Goal: Task Accomplishment & Management: Manage account settings

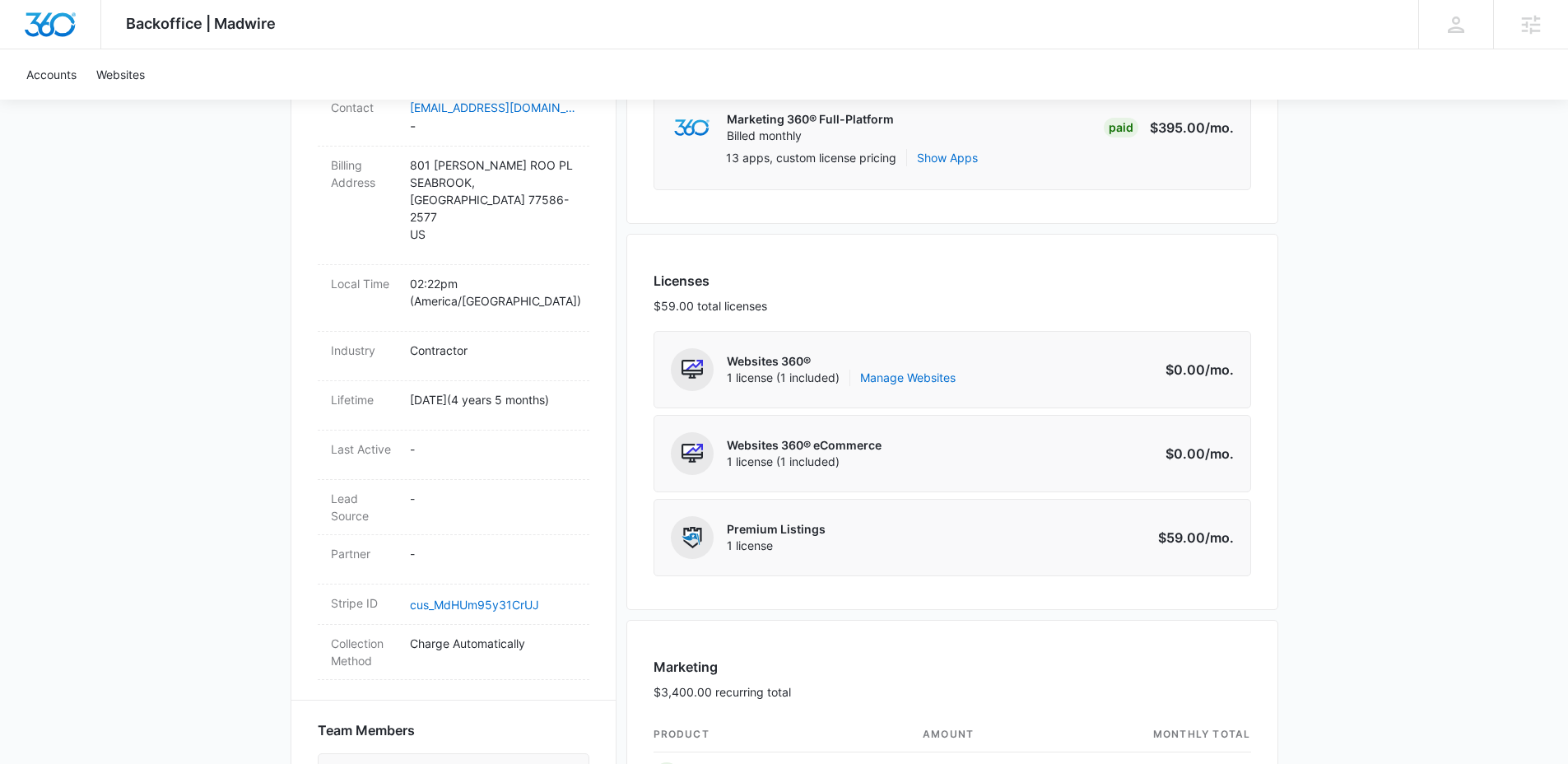
scroll to position [165, 0]
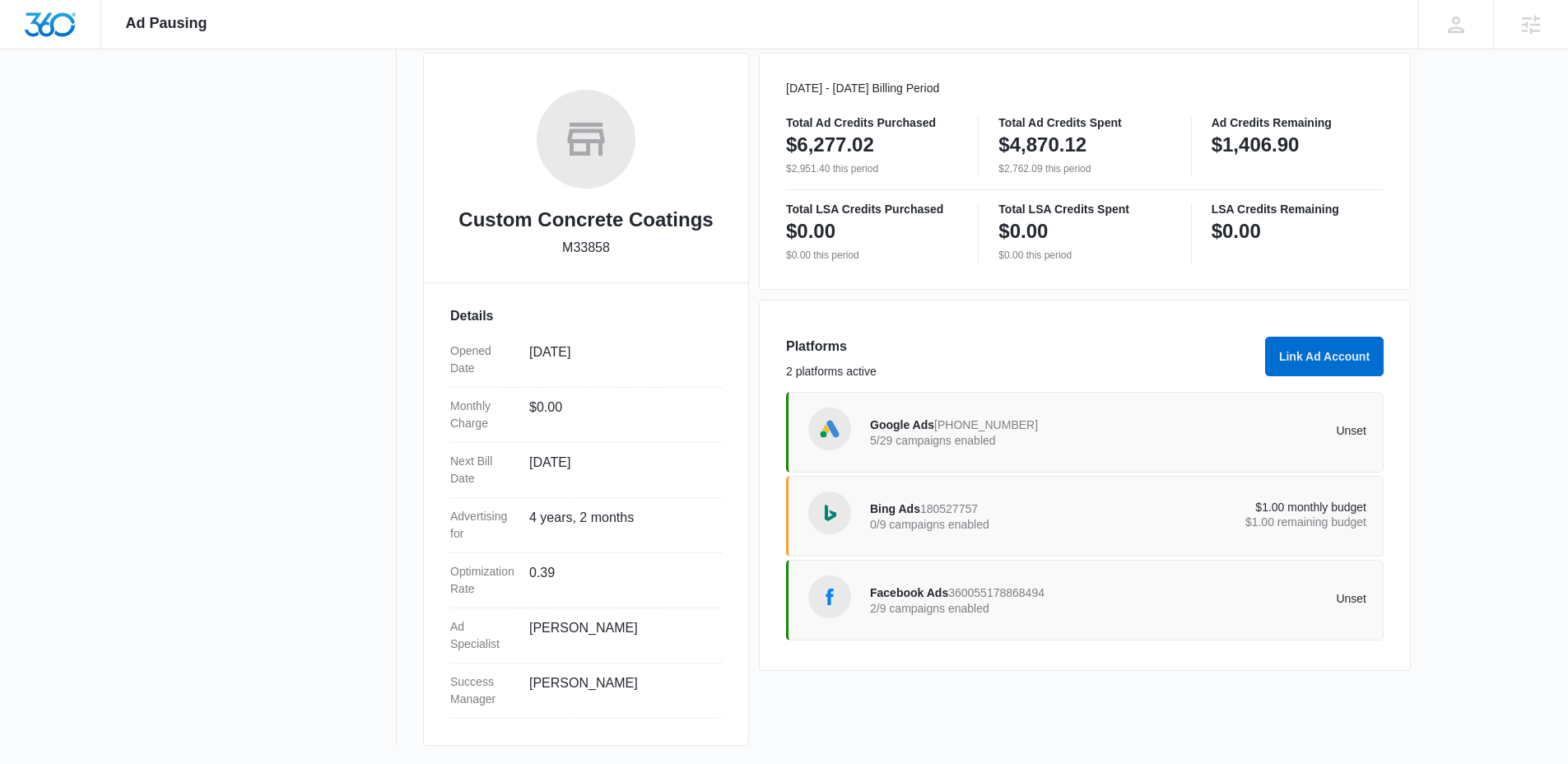
scroll to position [227, 0]
